Goal: Task Accomplishment & Management: Manage account settings

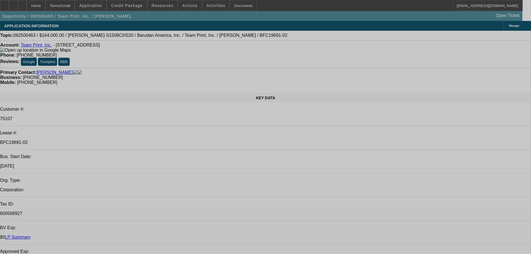
select select "0"
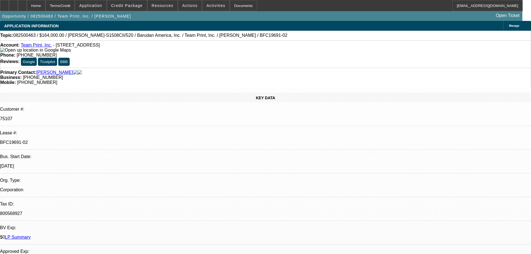
select select "0"
select select "2"
select select "0"
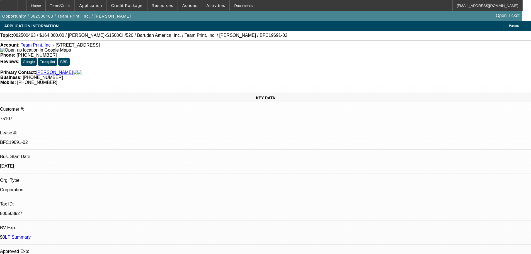
select select "0"
select select "2"
select select "0"
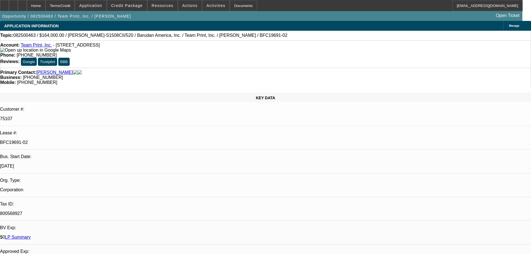
select select "2"
select select "0"
select select "2"
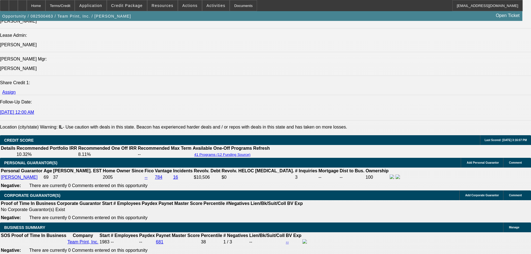
scroll to position [752, 0]
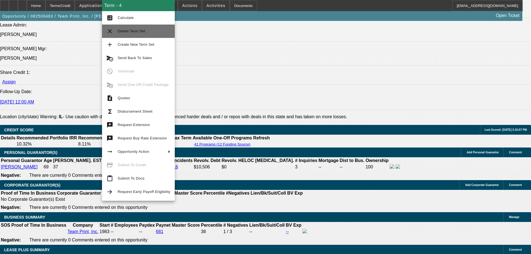
click at [142, 35] on button "clear Delete Term Set" at bounding box center [138, 31] width 73 height 13
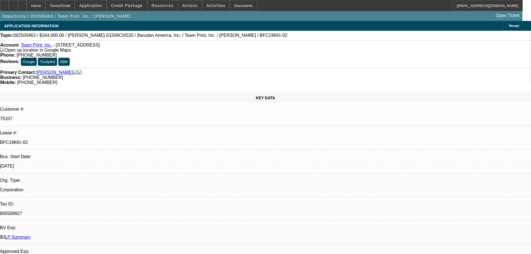
select select "0"
select select "2"
select select "0"
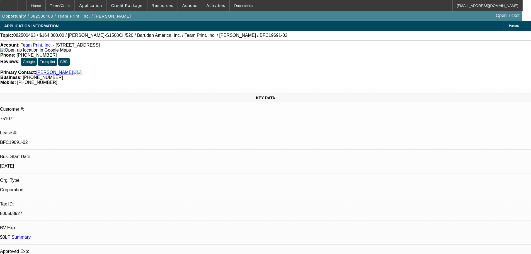
select select "0"
select select "2"
select select "0"
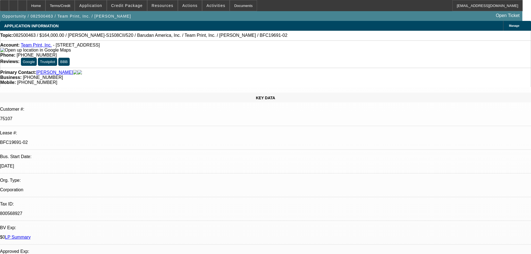
select select "0"
select select "2"
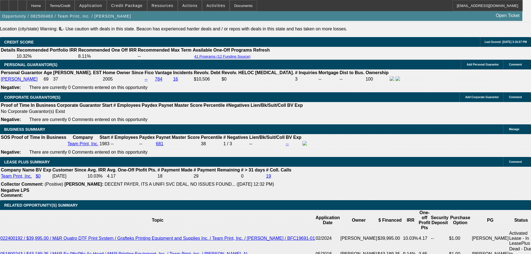
scroll to position [832, 0]
